Goal: Register for event/course

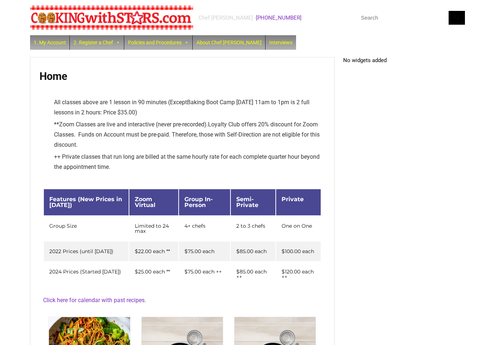
click at [395, 18] on input "text" at bounding box center [411, 18] width 109 height 14
type input "Cottage cheese"
click at [457, 17] on button "Search" at bounding box center [457, 18] width 16 height 14
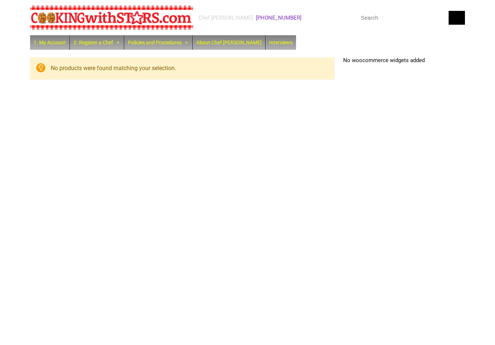
click at [404, 21] on input "text" at bounding box center [411, 18] width 109 height 14
type input "Noodles and cottage cheese"
click at [457, 17] on button "Search" at bounding box center [457, 18] width 16 height 14
